Goal: Use online tool/utility

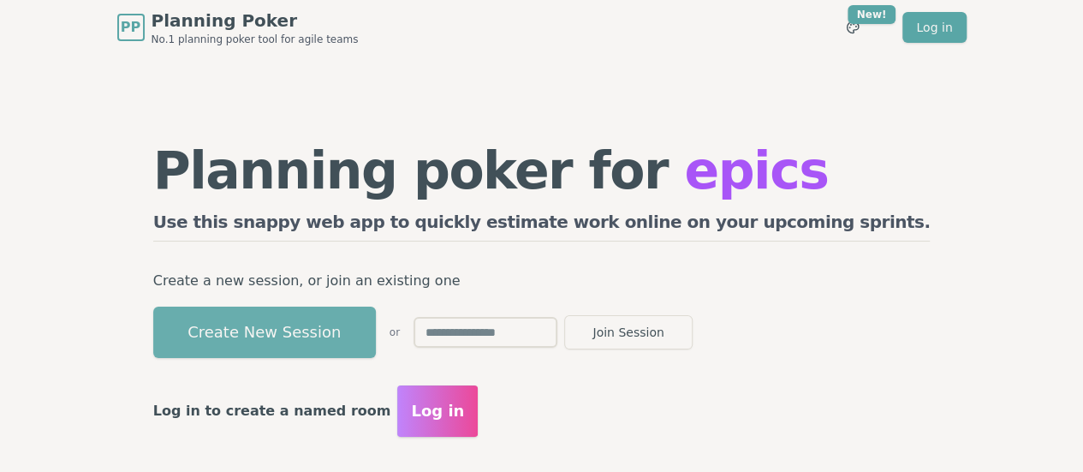
click at [376, 336] on button "Create New Session" at bounding box center [264, 331] width 223 height 51
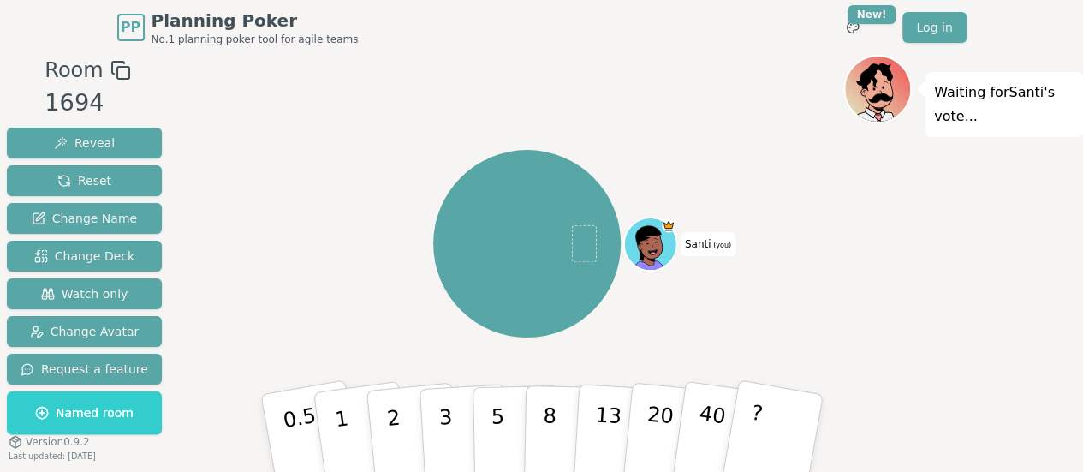
click at [116, 72] on icon at bounding box center [120, 70] width 21 height 21
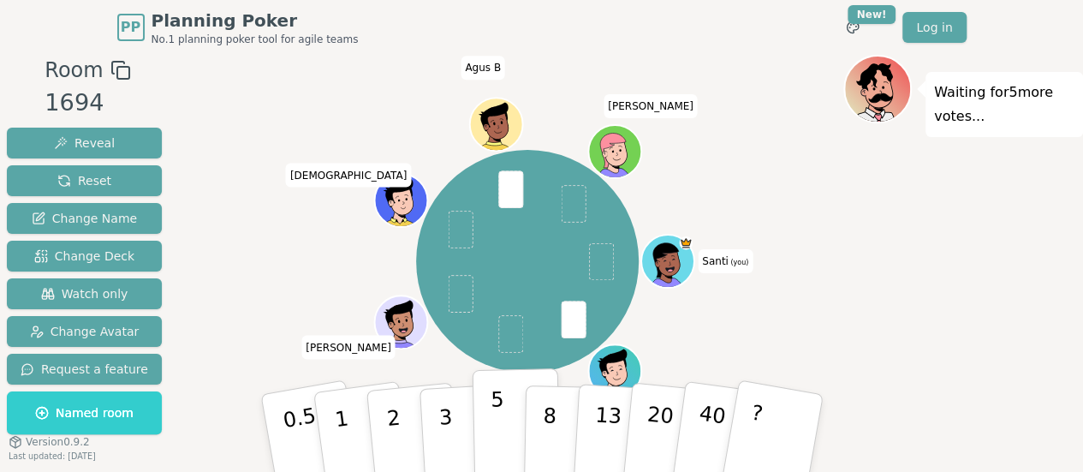
click at [499, 423] on p "5" at bounding box center [497, 433] width 15 height 92
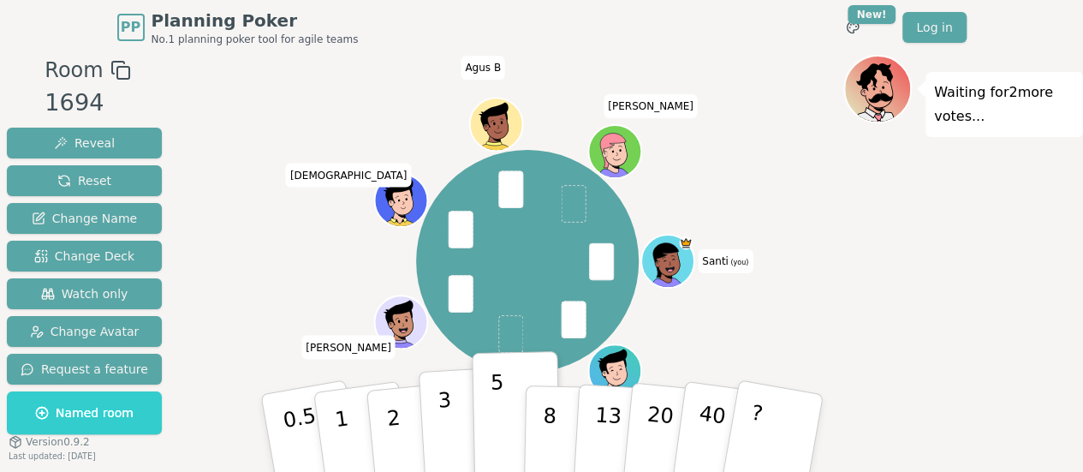
click at [442, 426] on p "3" at bounding box center [445, 434] width 19 height 93
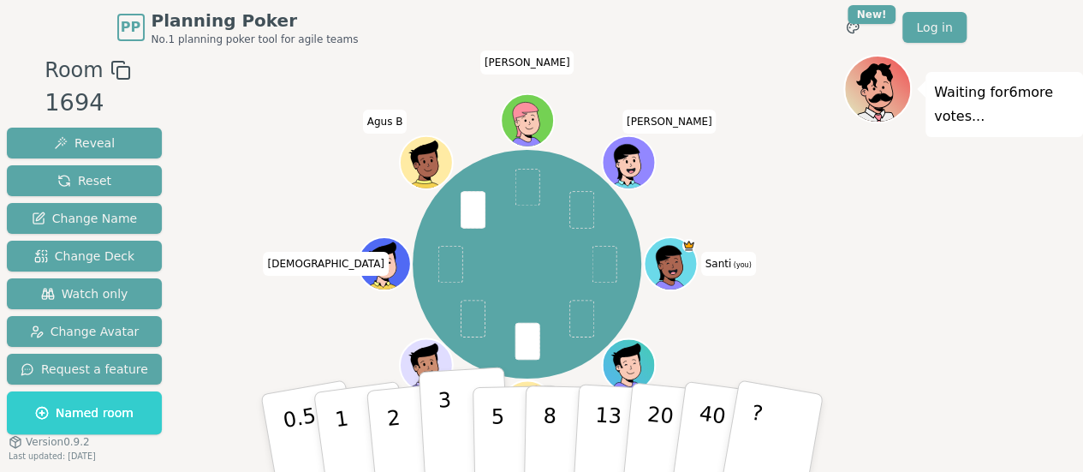
click at [431, 425] on button "3" at bounding box center [464, 433] width 93 height 134
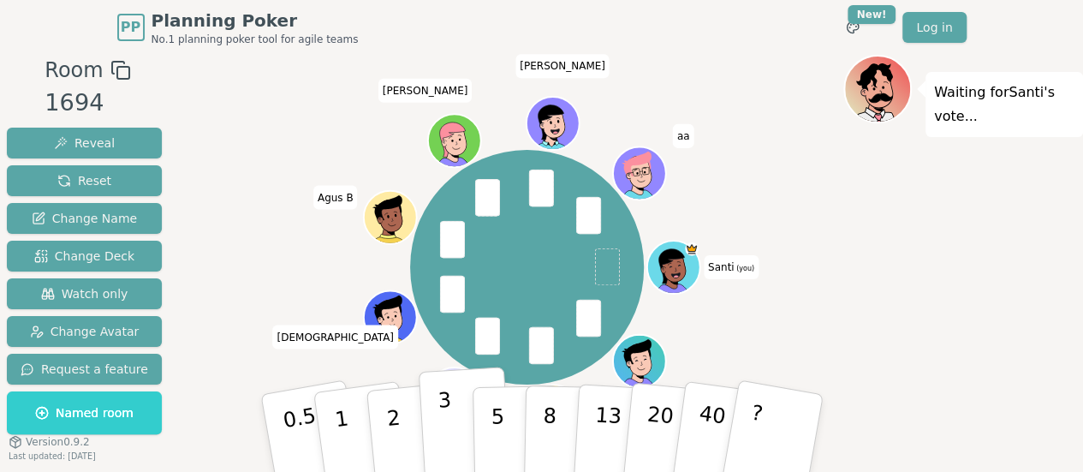
click at [452, 409] on button "3" at bounding box center [464, 433] width 93 height 134
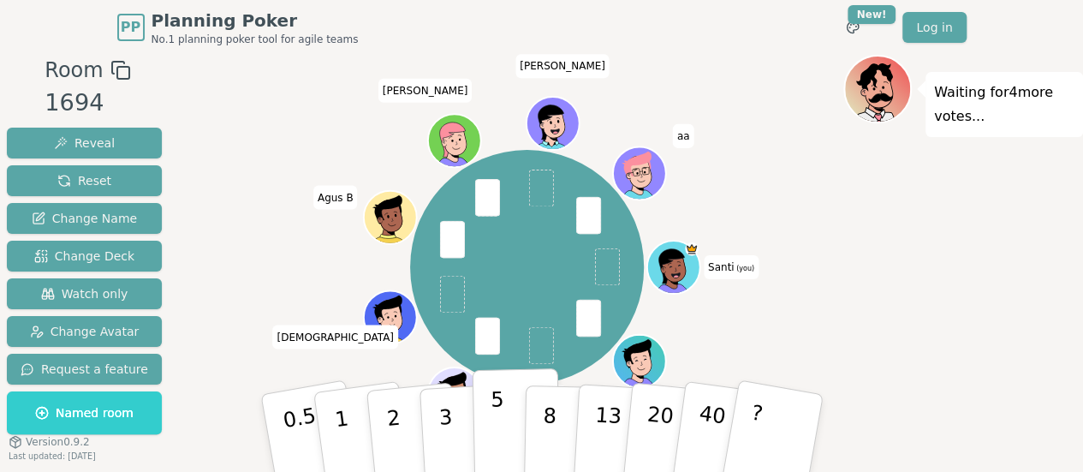
click at [490, 421] on p "5" at bounding box center [497, 433] width 15 height 92
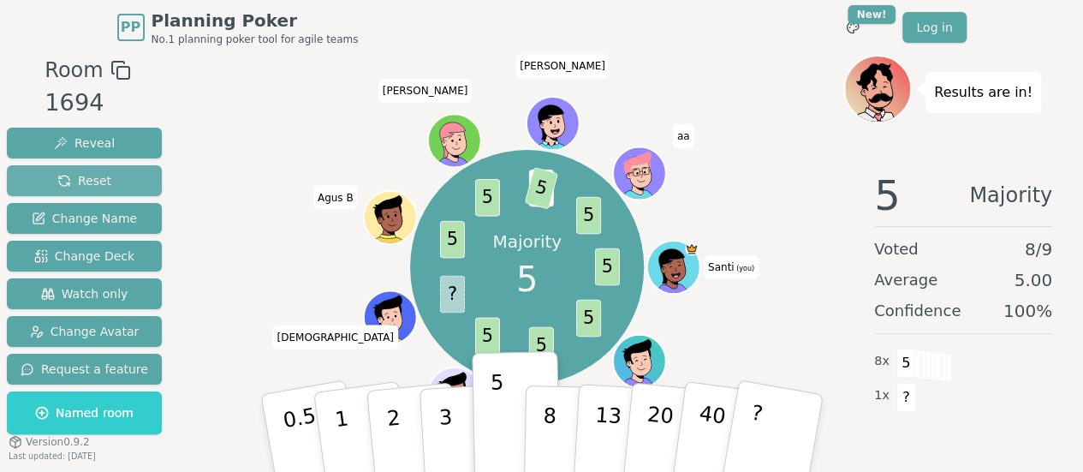
click at [75, 179] on span "Reset" at bounding box center [84, 180] width 54 height 17
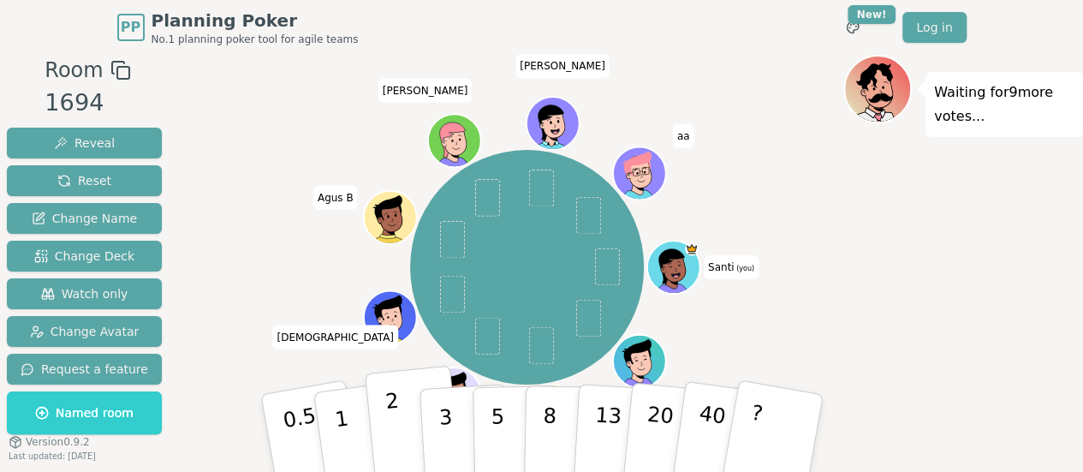
click at [395, 408] on p "2" at bounding box center [394, 435] width 22 height 93
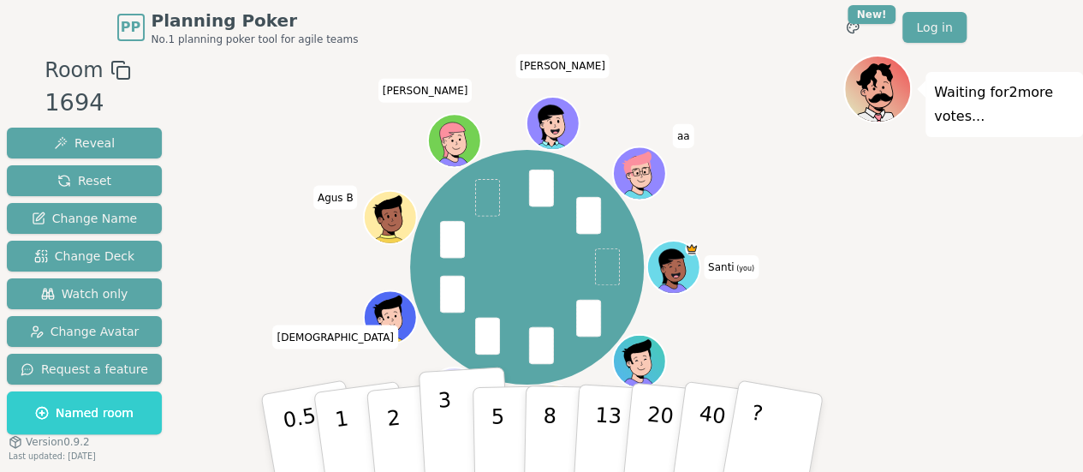
click at [435, 400] on button "3" at bounding box center [464, 433] width 93 height 134
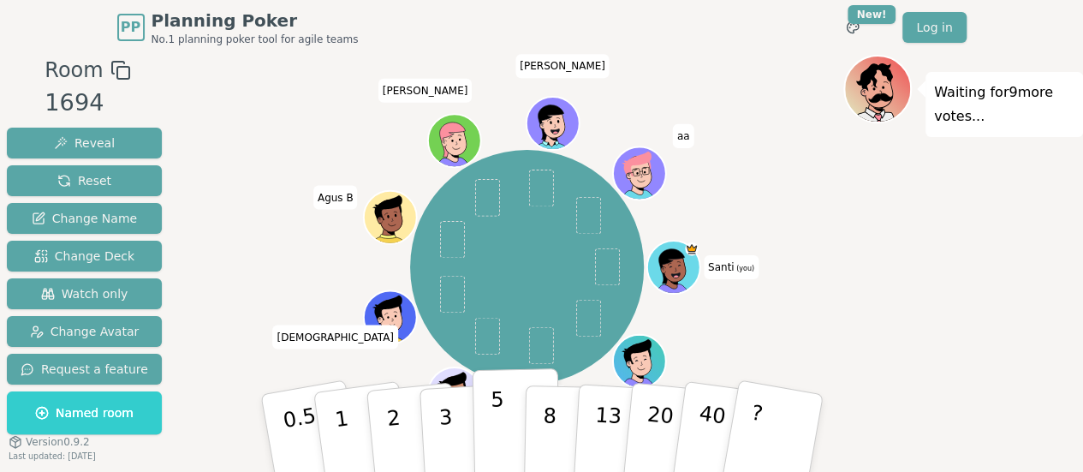
click at [495, 419] on p "5" at bounding box center [497, 433] width 15 height 92
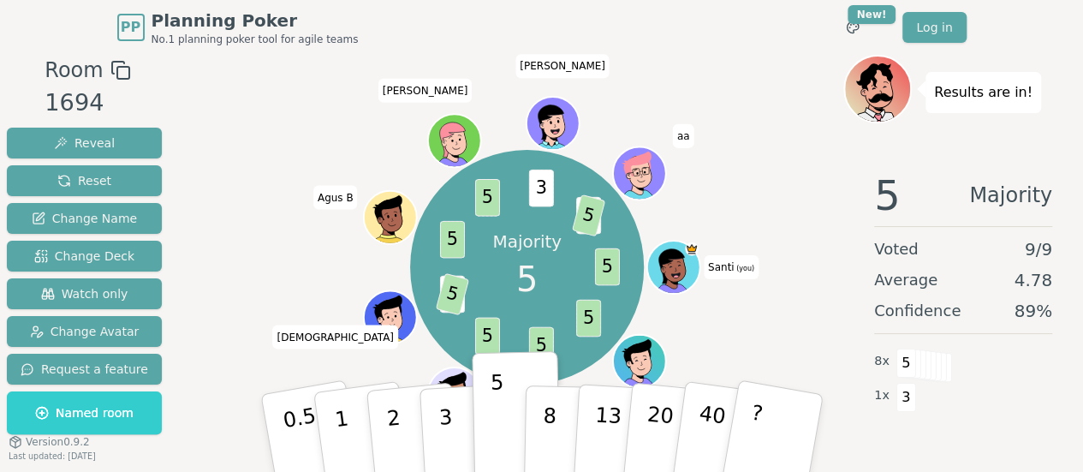
drag, startPoint x: 113, startPoint y: 184, endPoint x: 322, endPoint y: -102, distance: 354.0
click at [322, 0] on html "PP Planning Poker No.1 planning poker tool for agile teams Toggle theme New! Lo…" at bounding box center [541, 262] width 1083 height 525
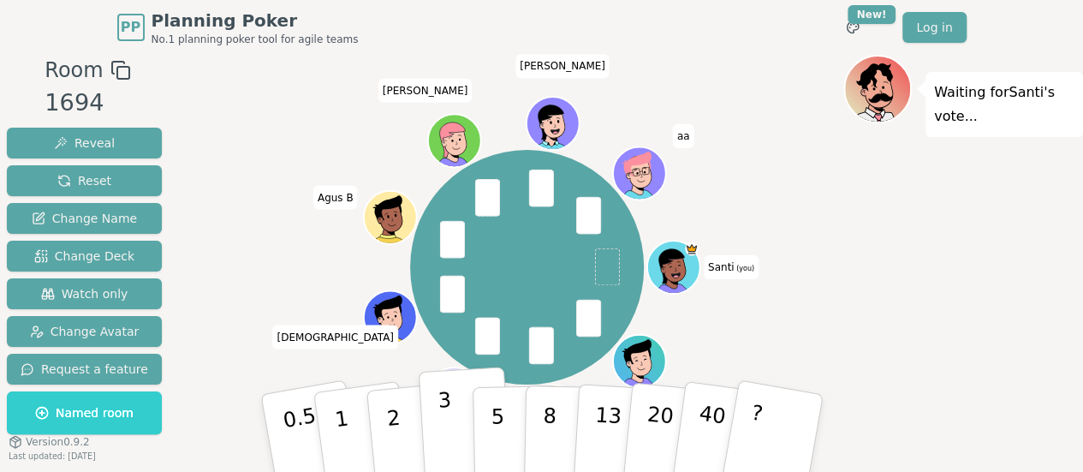
click at [443, 400] on p "3" at bounding box center [445, 434] width 19 height 93
click at [397, 409] on button "2" at bounding box center [413, 433] width 98 height 136
